Goal: Transaction & Acquisition: Purchase product/service

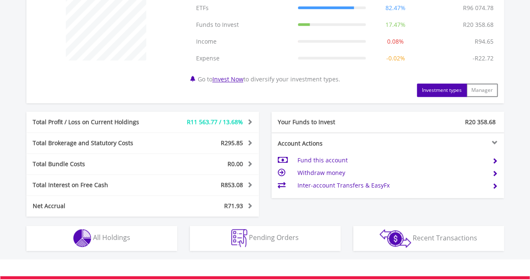
scroll to position [352, 0]
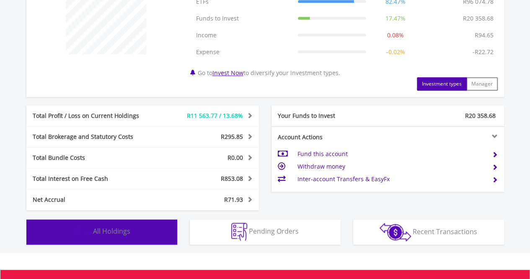
click at [113, 229] on span "All Holdings" at bounding box center [111, 230] width 37 height 9
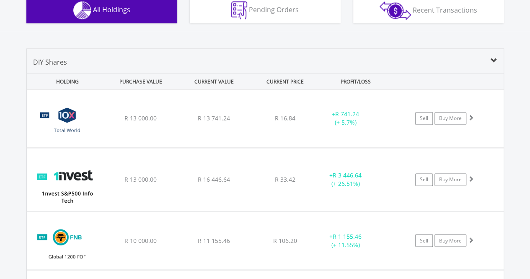
scroll to position [579, 0]
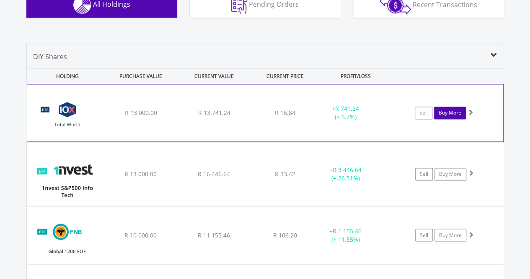
click at [456, 109] on link "Buy More" at bounding box center [450, 112] width 32 height 13
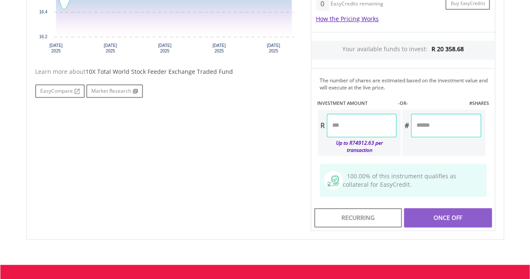
scroll to position [365, 0]
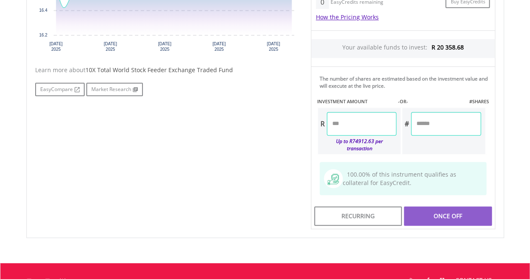
drag, startPoint x: 532, startPoint y: 28, endPoint x: 531, endPoint y: 158, distance: 130.3
click at [530, 158] on html "My Investments Invest Now New Listings Sell My Recurring Investments Pending Or…" at bounding box center [265, 13] width 530 height 756
click at [347, 124] on input "number" at bounding box center [362, 123] width 70 height 23
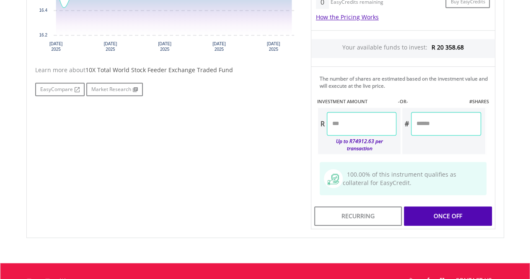
click at [433, 120] on div "Last Updated Price: 15-min. Delay* Price Update Cost: 1 Credits Request A Price…" at bounding box center [403, 67] width 197 height 326
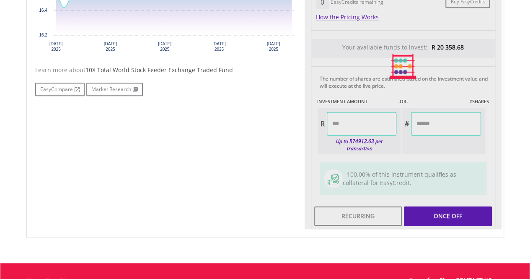
type input "*******"
type input "********"
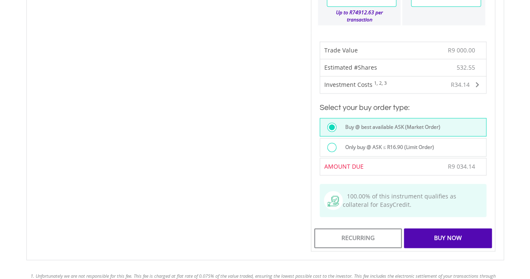
scroll to position [504, 0]
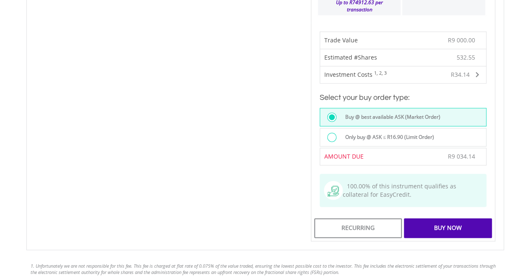
click at [333, 132] on div at bounding box center [331, 136] width 9 height 9
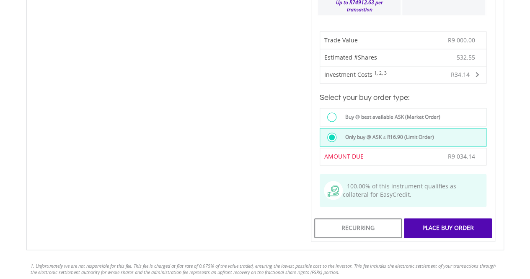
click at [456, 220] on div "Place Buy Order" at bounding box center [448, 227] width 88 height 19
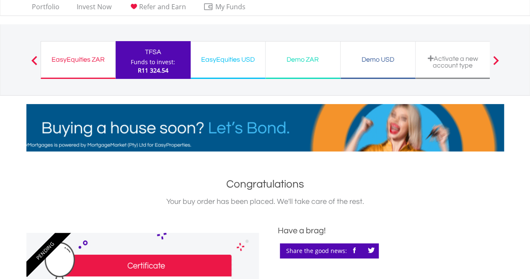
scroll to position [22, 0]
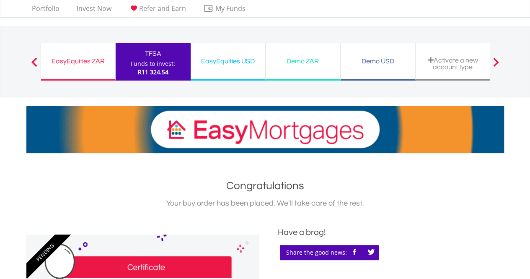
click at [91, 59] on div "EasyEquities ZAR" at bounding box center [78, 61] width 64 height 12
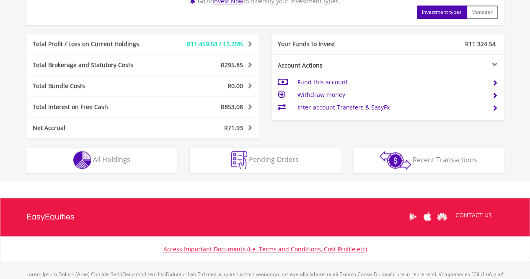
scroll to position [442, 0]
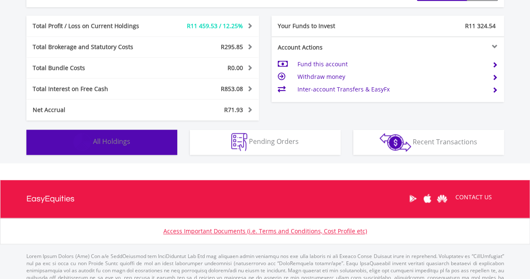
click at [110, 137] on span "All Holdings" at bounding box center [111, 141] width 37 height 9
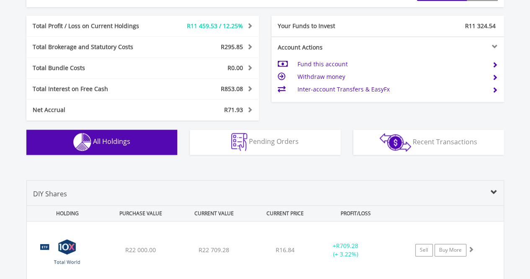
scroll to position [621, 0]
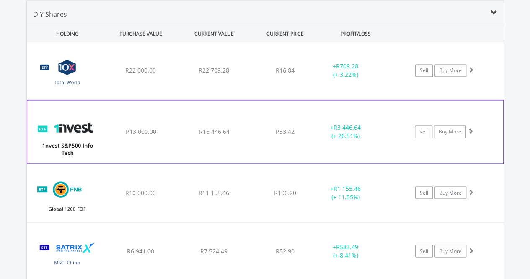
click at [77, 118] on img at bounding box center [67, 136] width 72 height 50
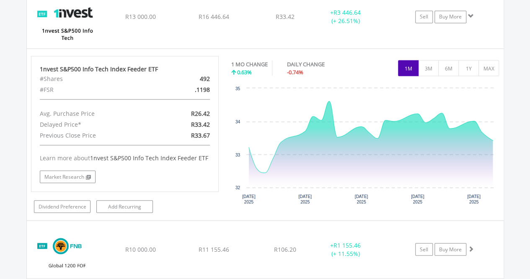
scroll to position [737, 0]
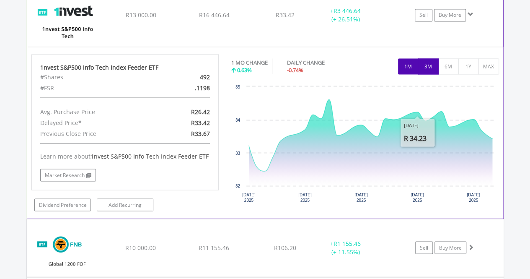
click at [429, 65] on button "3M" at bounding box center [428, 66] width 21 height 16
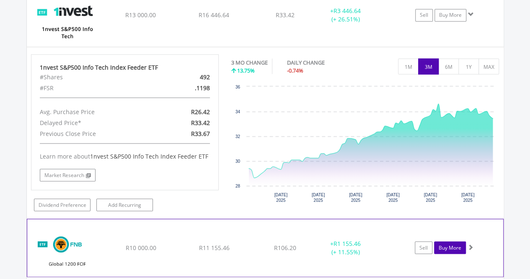
click at [448, 243] on link "Buy More" at bounding box center [450, 247] width 32 height 13
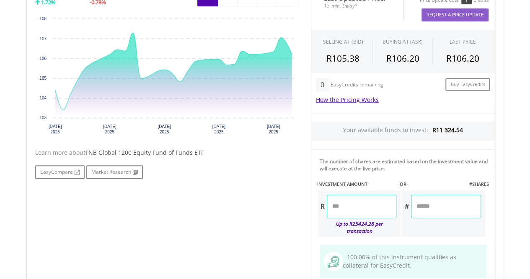
scroll to position [284, 0]
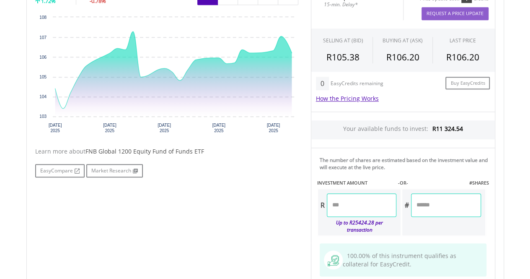
click at [339, 203] on input "number" at bounding box center [362, 204] width 70 height 23
click at [442, 205] on div "Last Updated Price: 15-min. Delay* Price Update Cost: 1 Credits Request A Price…" at bounding box center [403, 148] width 197 height 326
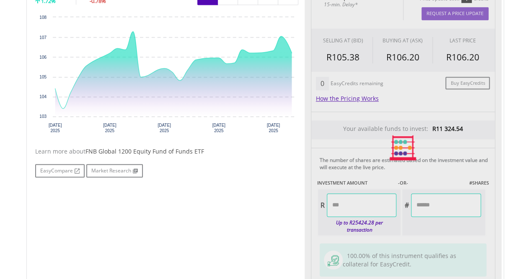
type input "*******"
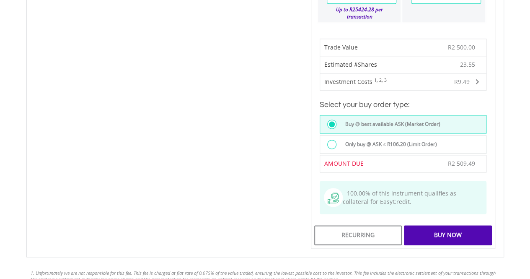
scroll to position [506, 0]
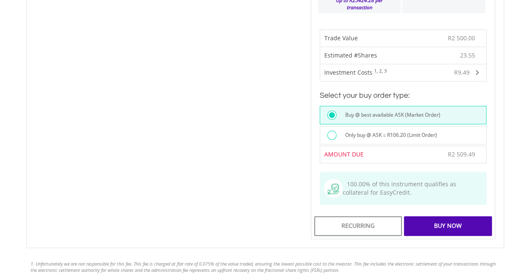
click at [333, 130] on div at bounding box center [331, 134] width 9 height 9
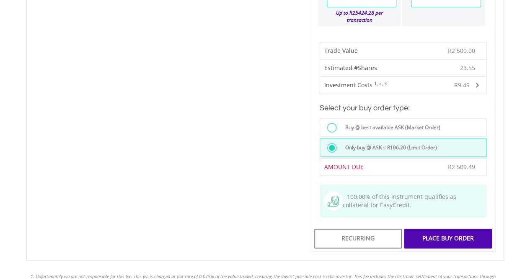
scroll to position [500, 0]
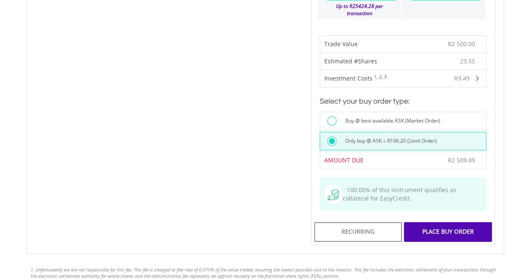
click at [447, 222] on div "Place Buy Order" at bounding box center [448, 231] width 88 height 19
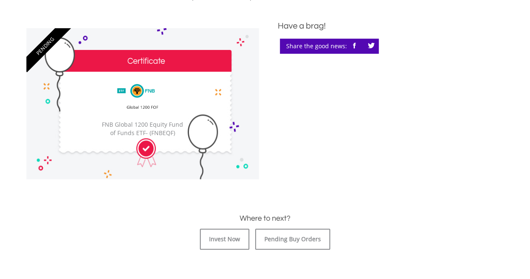
scroll to position [229, 0]
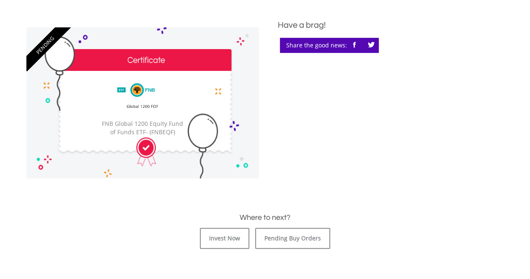
click at [161, 89] on img at bounding box center [142, 97] width 61 height 38
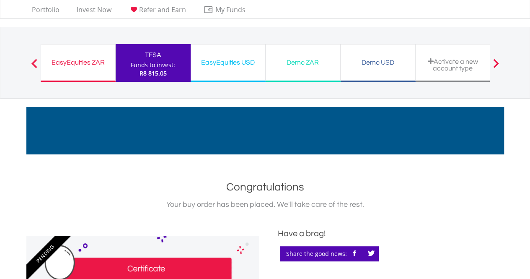
scroll to position [15, 0]
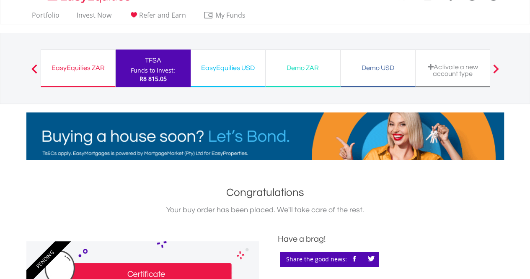
click at [77, 57] on div "EasyEquities ZAR Funds to invest: R8 815.05" at bounding box center [78, 68] width 75 height 38
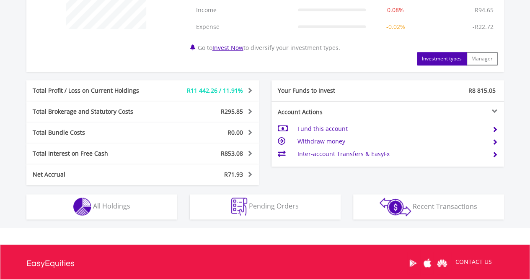
scroll to position [388, 0]
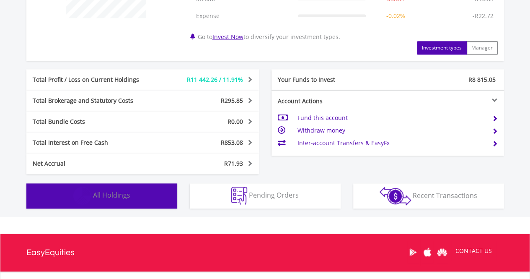
click at [104, 192] on span "All Holdings" at bounding box center [111, 194] width 37 height 9
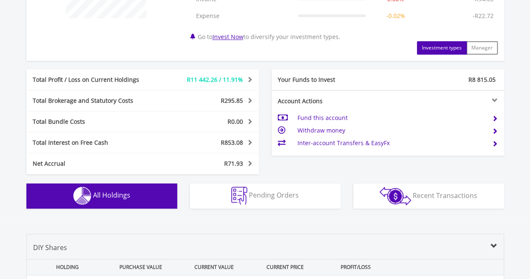
scroll to position [621, 0]
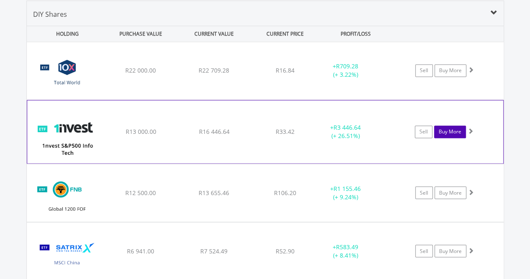
click at [448, 129] on link "Buy More" at bounding box center [450, 131] width 32 height 13
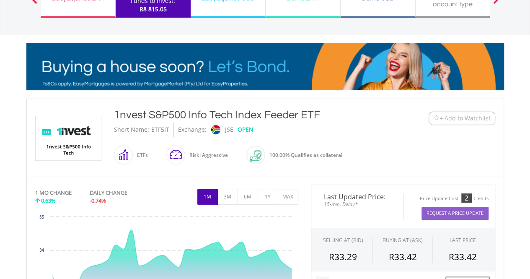
scroll to position [72, 0]
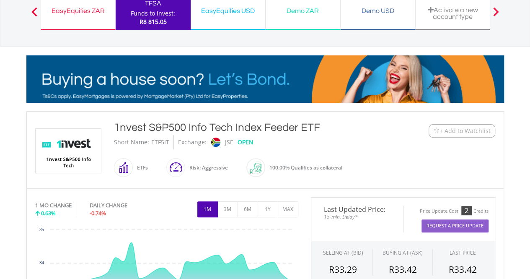
click at [73, 11] on div "EasyEquities ZAR" at bounding box center [78, 11] width 64 height 12
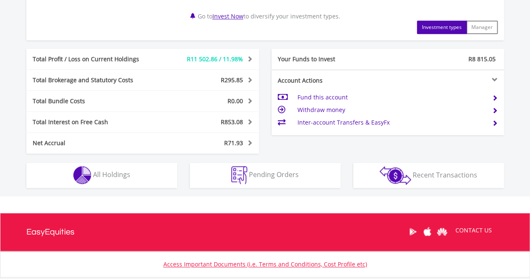
scroll to position [433, 0]
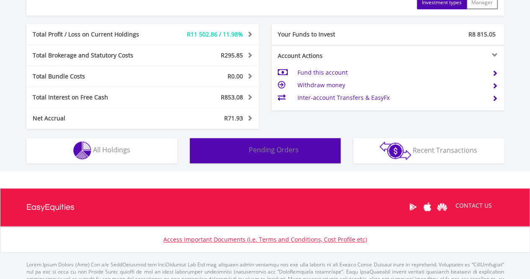
click at [283, 149] on span "Pending Orders" at bounding box center [274, 149] width 50 height 9
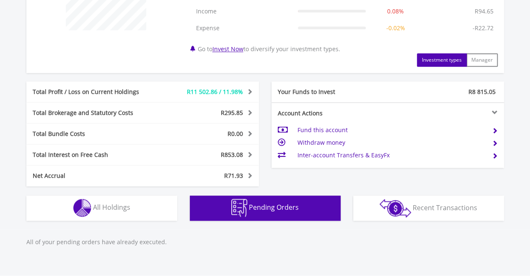
scroll to position [462, 0]
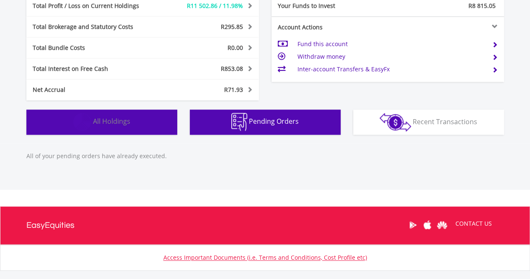
click at [114, 121] on span "All Holdings" at bounding box center [111, 120] width 37 height 9
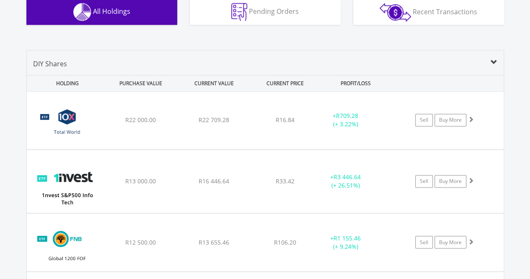
scroll to position [567, 0]
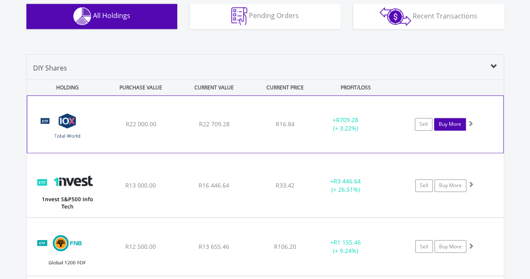
click at [451, 124] on link "Buy More" at bounding box center [450, 124] width 32 height 13
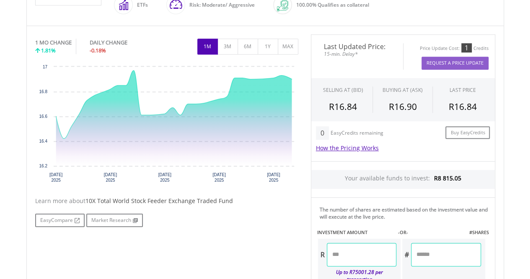
scroll to position [241, 0]
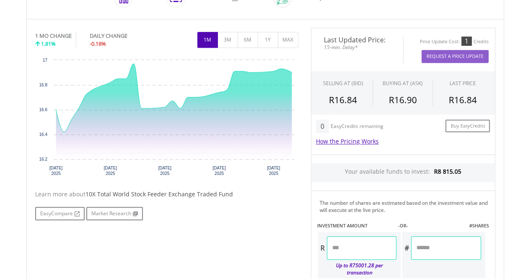
click at [349, 248] on input "number" at bounding box center [362, 247] width 70 height 23
click at [437, 246] on div "Last Updated Price: 15-min. Delay* Price Update Cost: 1 Credits Request A Price…" at bounding box center [403, 191] width 197 height 326
type input "*******"
type input "********"
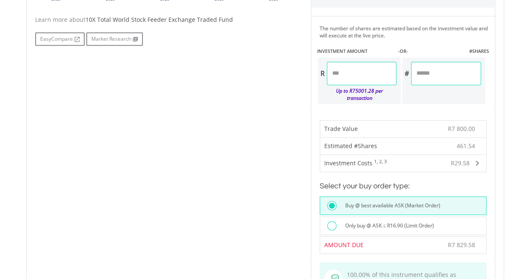
scroll to position [418, 0]
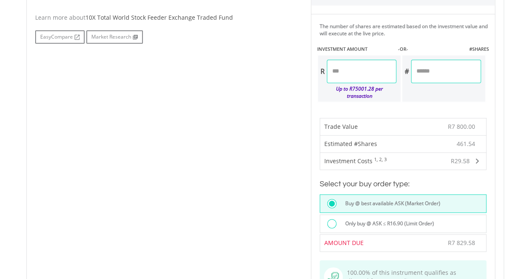
click at [334, 71] on input "*******" at bounding box center [362, 70] width 70 height 23
click at [356, 72] on input "*******" at bounding box center [362, 70] width 70 height 23
type input "*******"
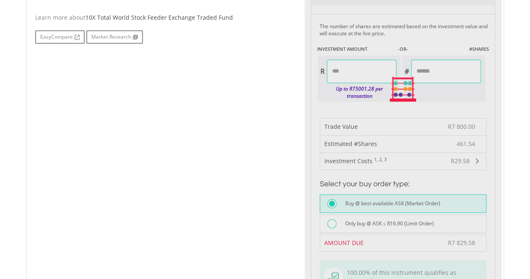
click at [438, 70] on div "Last Updated Price: 15-min. Delay* Price Update Cost: 1 Credits Request A Price…" at bounding box center [403, 89] width 197 height 476
type input "********"
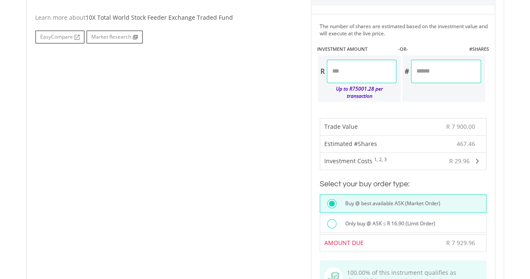
click at [341, 69] on input "*******" at bounding box center [362, 70] width 70 height 23
type input "*******"
click at [440, 72] on div "Last Updated Price: 15-min. Delay* Price Update Cost: 1 Credits Request A Price…" at bounding box center [403, 89] width 197 height 476
type input "********"
click at [345, 71] on input "*******" at bounding box center [362, 70] width 70 height 23
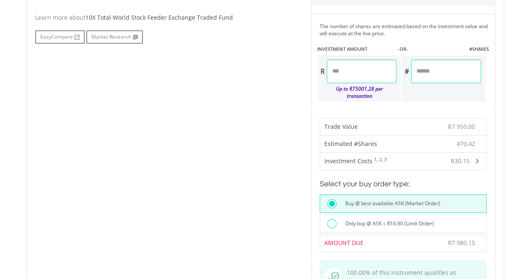
type input "*******"
click at [434, 70] on div "Last Updated Price: 15-min. Delay* Price Update Cost: 1 Credits Request A Price…" at bounding box center [403, 89] width 197 height 476
type input "******"
drag, startPoint x: 344, startPoint y: 69, endPoint x: 339, endPoint y: 68, distance: 5.0
click at [339, 68] on input "*******" at bounding box center [362, 70] width 70 height 23
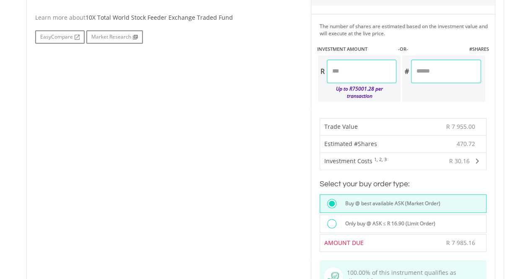
type input "*******"
click at [430, 69] on div "Last Updated Price: 15-min. Delay* Price Update Cost: 1 Credits Request A Price…" at bounding box center [403, 89] width 197 height 476
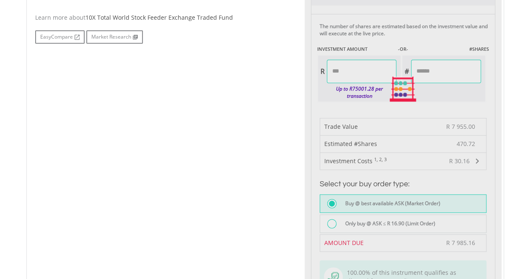
type input "********"
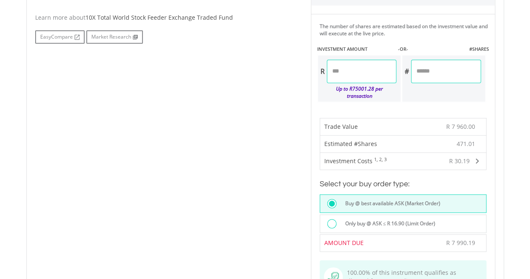
click at [339, 68] on input "*******" at bounding box center [362, 70] width 70 height 23
type input "*******"
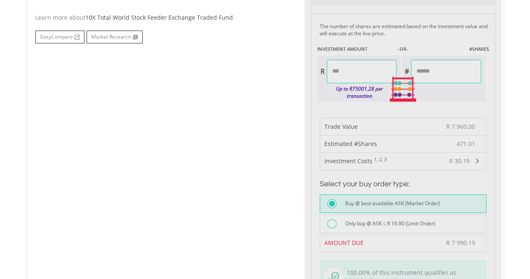
click at [445, 68] on div "Last Updated Price: 15-min. Delay* Price Update Cost: 1 Credits Request A Price…" at bounding box center [403, 89] width 197 height 476
type input "********"
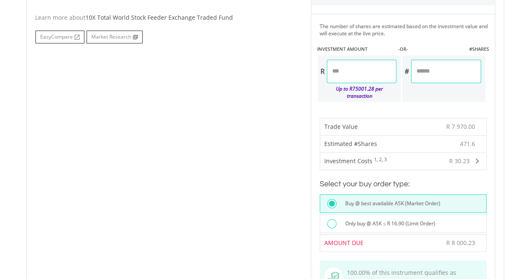
click at [339, 68] on input "*******" at bounding box center [362, 70] width 70 height 23
click at [372, 219] on label "Only buy @ ASK ≤ R 16.90 (Limit Order)" at bounding box center [387, 223] width 95 height 9
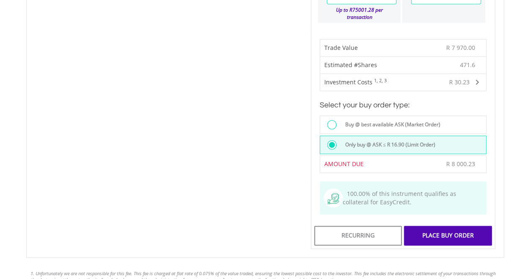
scroll to position [504, 0]
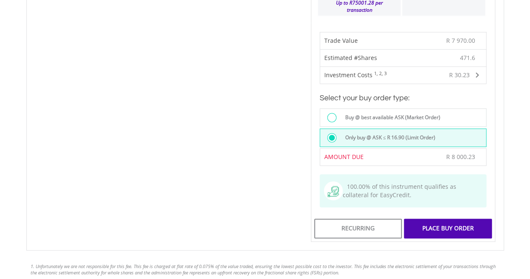
click at [466, 219] on div "Place Buy Order" at bounding box center [448, 227] width 88 height 19
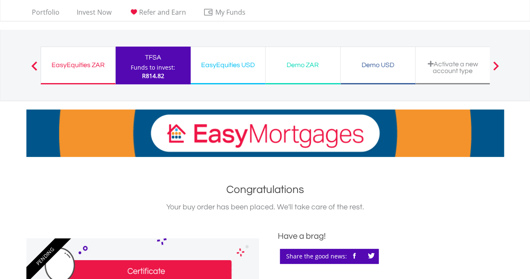
scroll to position [15, 0]
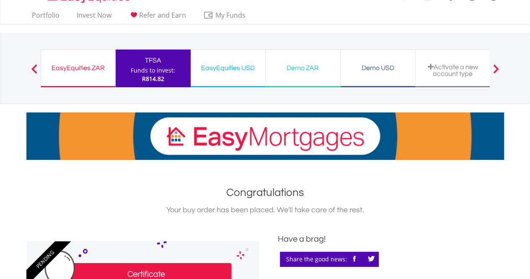
click at [85, 72] on div "EasyEquities ZAR" at bounding box center [78, 68] width 64 height 12
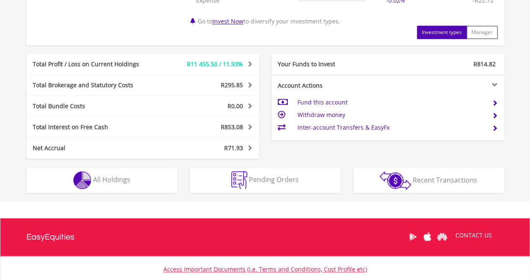
scroll to position [427, 0]
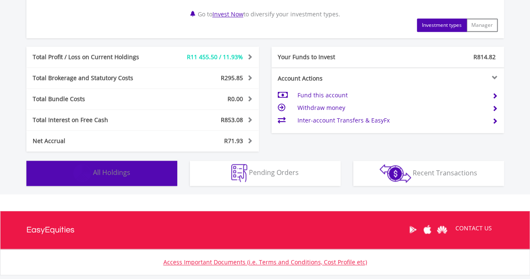
click at [106, 171] on span "All Holdings" at bounding box center [111, 172] width 37 height 9
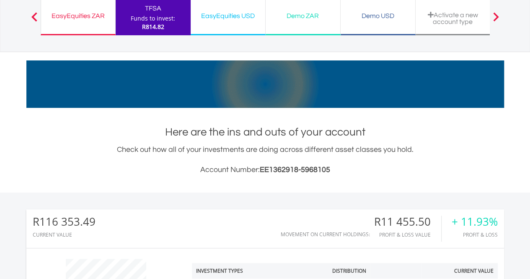
scroll to position [52, 0]
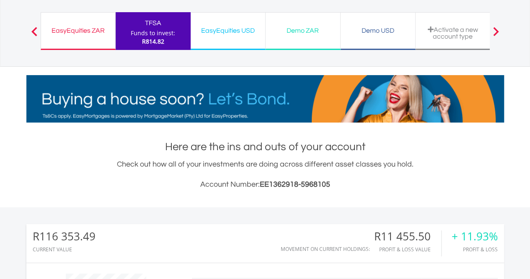
click at [88, 29] on div "EasyEquities ZAR" at bounding box center [78, 31] width 64 height 12
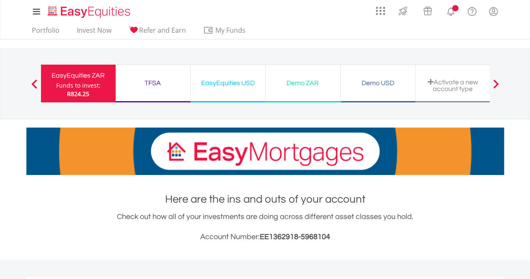
scroll to position [80, 159]
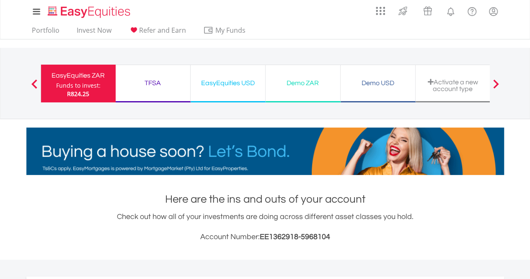
click at [240, 81] on div "EasyEquities USD" at bounding box center [228, 83] width 65 height 12
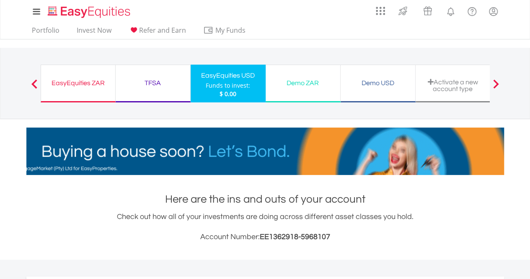
click at [81, 80] on div "EasyEquities ZAR" at bounding box center [78, 83] width 64 height 12
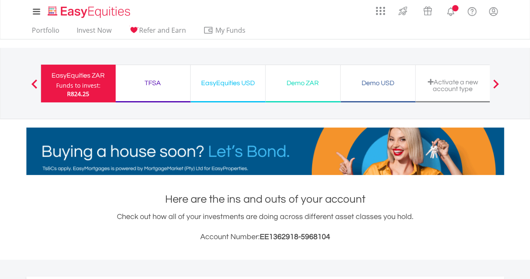
scroll to position [80, 159]
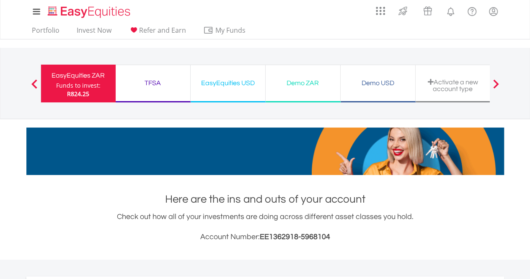
click at [162, 82] on div "TFSA" at bounding box center [153, 83] width 65 height 12
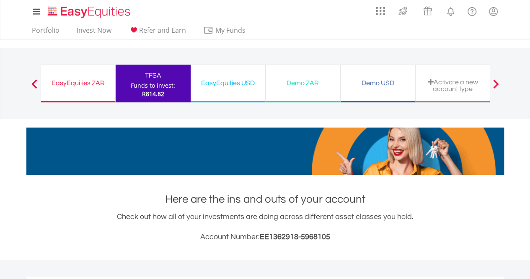
scroll to position [80, 159]
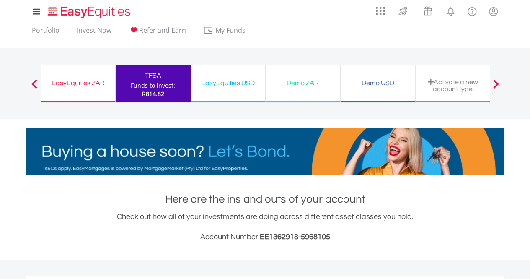
click at [82, 82] on div "EasyEquities ZAR" at bounding box center [78, 83] width 64 height 12
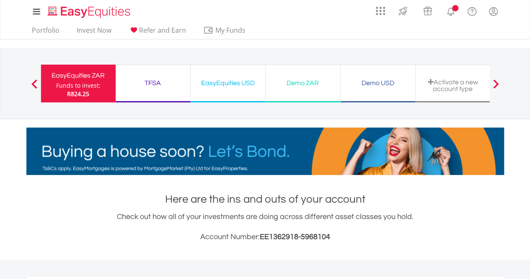
scroll to position [80, 159]
click at [153, 81] on div "TFSA" at bounding box center [153, 83] width 65 height 12
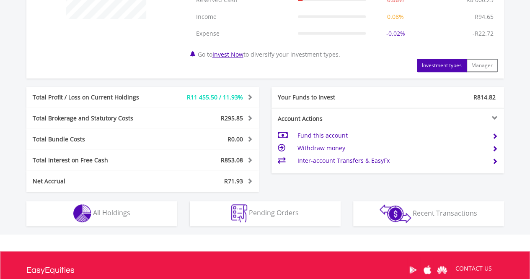
scroll to position [389, 0]
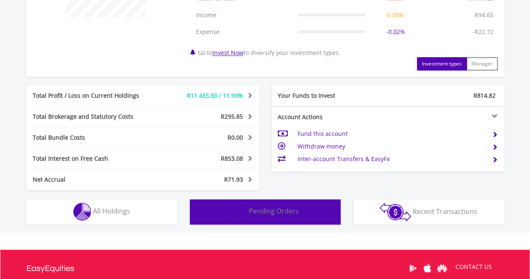
click at [271, 210] on span "Pending Orders" at bounding box center [274, 210] width 50 height 9
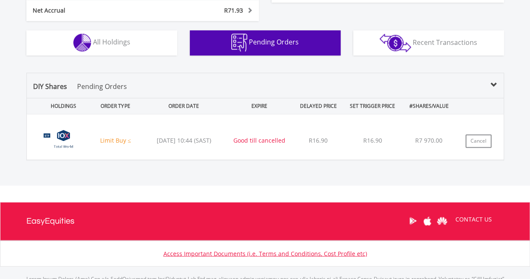
scroll to position [474, 0]
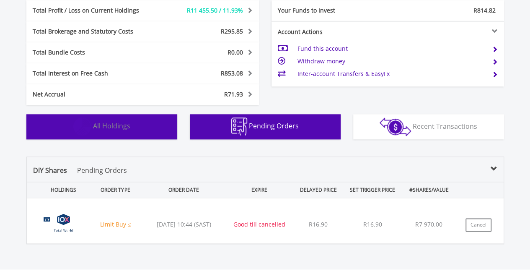
click at [127, 121] on span "All Holdings" at bounding box center [111, 125] width 37 height 9
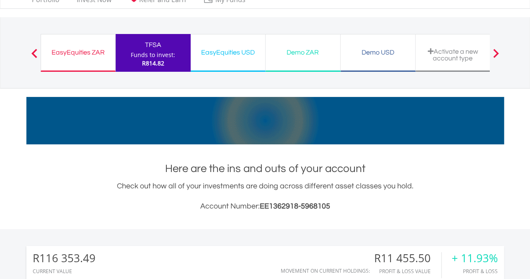
scroll to position [0, 0]
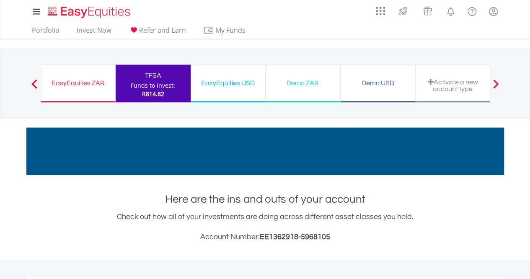
click at [89, 79] on div "EasyEquities ZAR" at bounding box center [78, 83] width 64 height 12
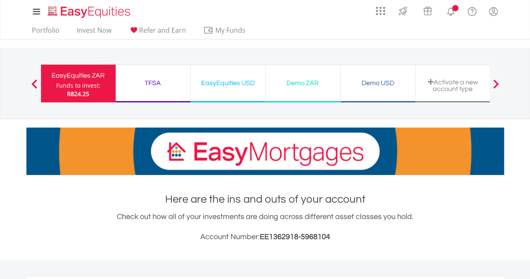
scroll to position [80, 159]
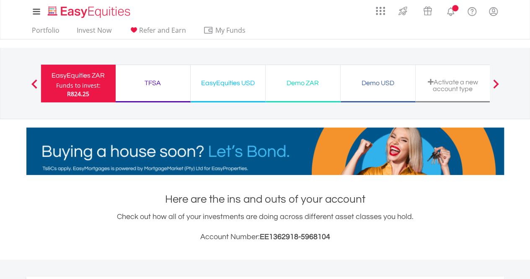
click at [164, 75] on div "TFSA Funds to invest: R824.25" at bounding box center [153, 84] width 75 height 38
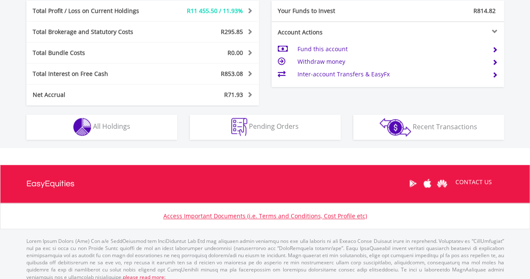
scroll to position [479, 0]
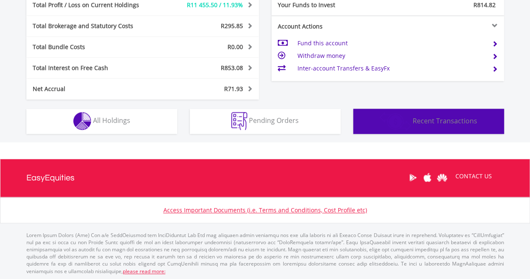
click at [440, 121] on span "Recent Transactions" at bounding box center [445, 120] width 65 height 9
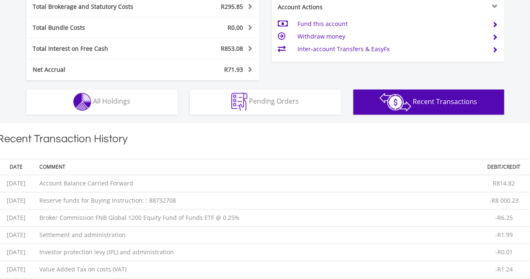
scroll to position [471, 0]
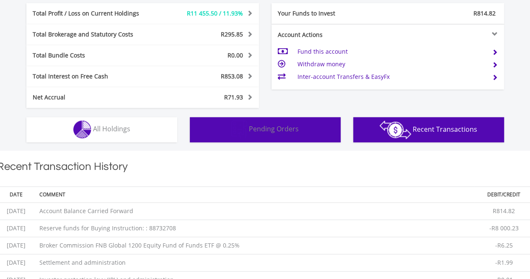
click at [288, 124] on span "Pending Orders" at bounding box center [274, 128] width 50 height 9
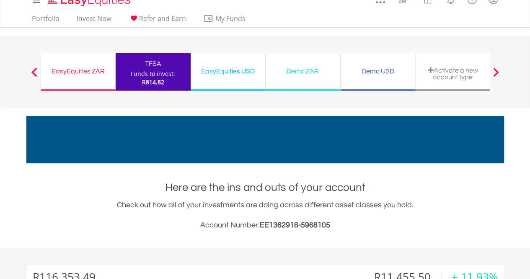
scroll to position [0, 0]
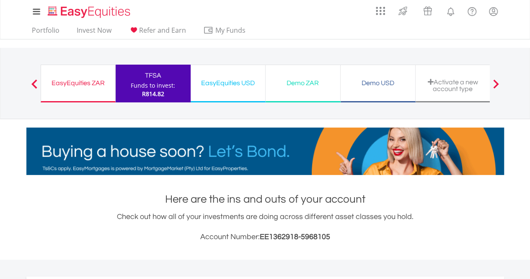
click at [84, 82] on div "EasyEquities ZAR" at bounding box center [78, 83] width 64 height 12
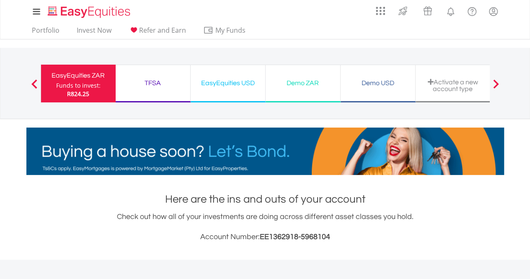
click at [150, 91] on div "TFSA Funds to invest: R824.25" at bounding box center [153, 84] width 75 height 38
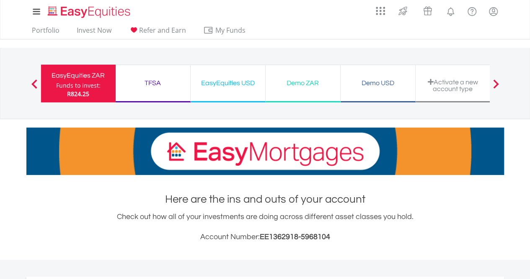
scroll to position [80, 159]
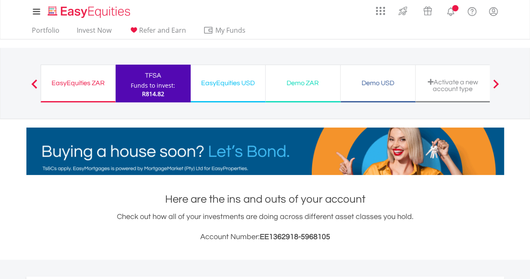
scroll to position [80, 159]
click at [97, 80] on div "EasyEquities ZAR" at bounding box center [78, 83] width 64 height 12
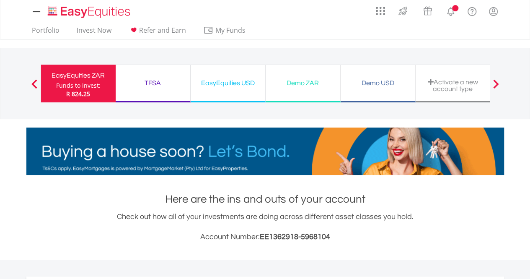
scroll to position [80, 159]
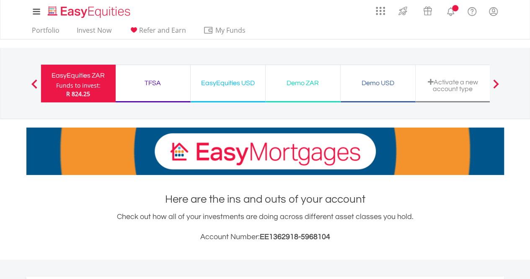
click at [495, 10] on lord-icon "My Profile" at bounding box center [493, 11] width 10 height 10
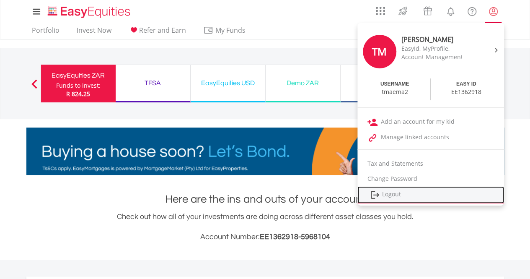
click at [389, 195] on link "Logout" at bounding box center [430, 194] width 147 height 17
